Goal: Task Accomplishment & Management: Use online tool/utility

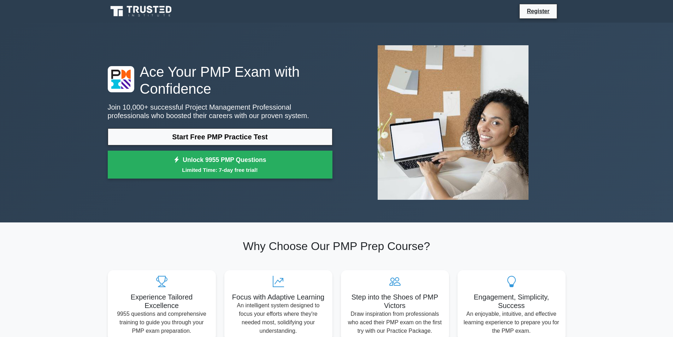
click at [264, 131] on link "Start Free PMP Practice Test" at bounding box center [220, 136] width 225 height 17
